Goal: Transaction & Acquisition: Download file/media

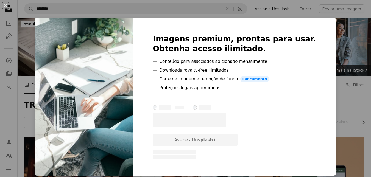
scroll to position [210, 0]
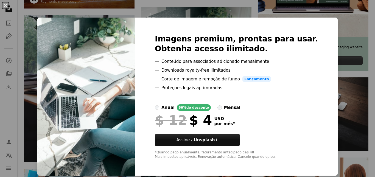
click at [343, 43] on div "An X shape Imagens premium, prontas para usar. Obtenha acesso ilimitado. A plus…" at bounding box center [187, 88] width 375 height 177
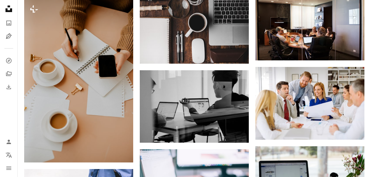
scroll to position [457, 0]
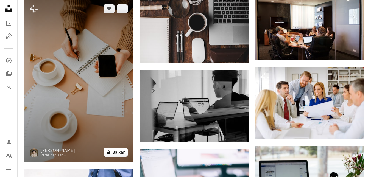
click at [120, 152] on button "A lock Baixar" at bounding box center [116, 152] width 24 height 9
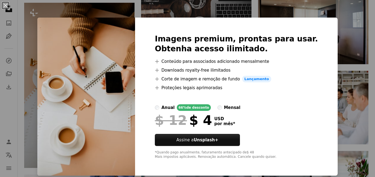
click at [342, 34] on div "An X shape Imagens premium, prontas para usar. Obtenha acesso ilimitado. A plus…" at bounding box center [187, 88] width 375 height 177
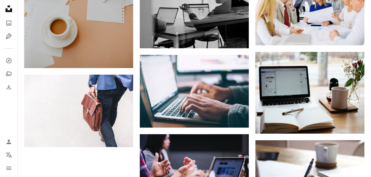
scroll to position [552, 0]
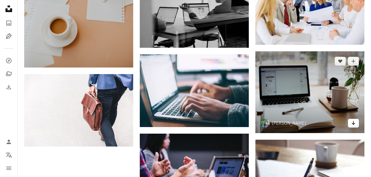
click at [354, 123] on icon "Baixar" at bounding box center [354, 123] width 4 height 4
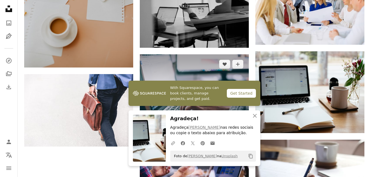
click at [209, 61] on img at bounding box center [194, 90] width 109 height 73
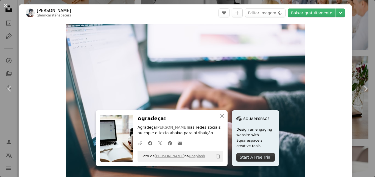
click at [352, 55] on div "An X shape Chevron left Chevron right An X shape Fechar Agradeça! Agradeça [PER…" at bounding box center [187, 88] width 375 height 177
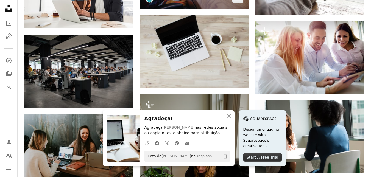
scroll to position [746, 0]
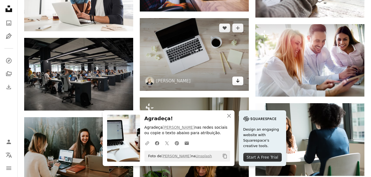
click at [242, 83] on link "Arrow pointing down" at bounding box center [237, 81] width 11 height 9
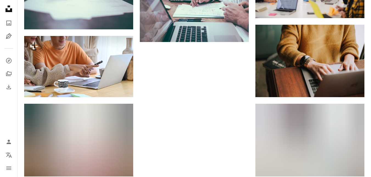
scroll to position [1296, 0]
